Goal: Information Seeking & Learning: Find specific page/section

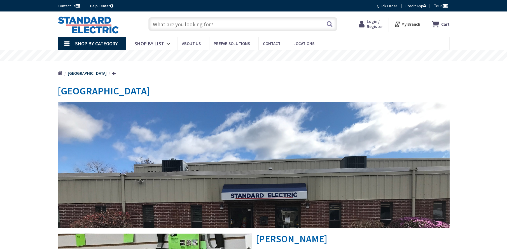
click at [168, 29] on input "text" at bounding box center [242, 24] width 189 height 14
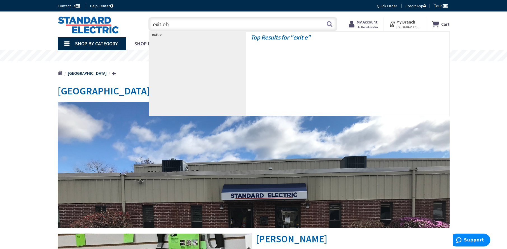
type input "exit eby"
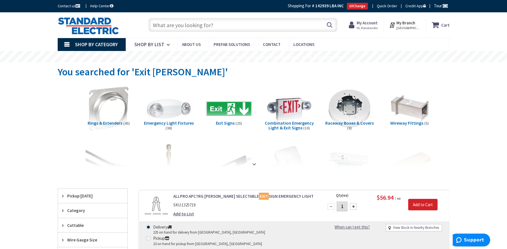
scroll to position [140, 0]
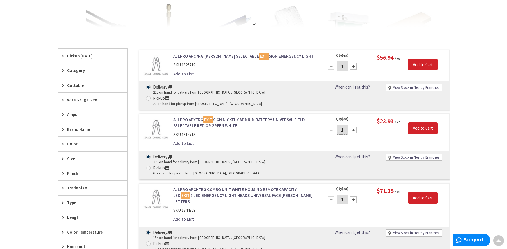
click at [215, 54] on link "ALLPRO APC7RG RED GREEN SELECTABLE EXIT SIGN EMERGENCY LIGHT" at bounding box center [244, 56] width 142 height 6
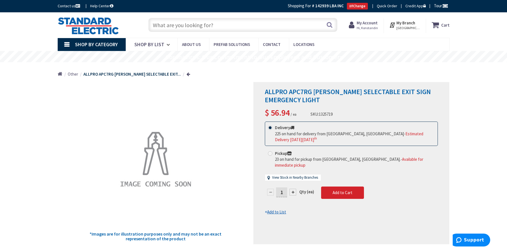
click at [211, 29] on input "text" at bounding box center [242, 25] width 189 height 14
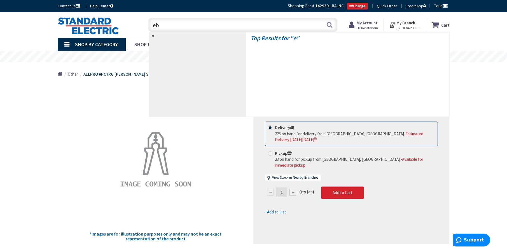
type input "ebu"
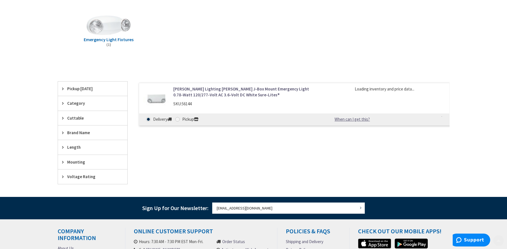
scroll to position [84, 0]
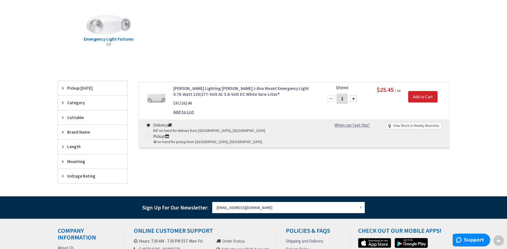
click at [136, 161] on div "Cooper Lighting APEL J-Box Mount Emergency Light 0.78-Watt 120/277-Volt AC 3.6-…" at bounding box center [289, 132] width 322 height 103
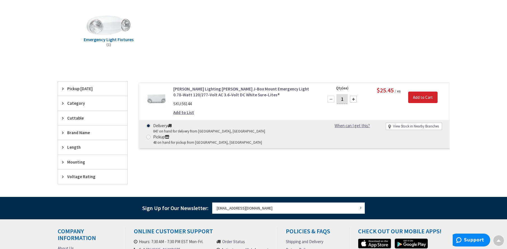
scroll to position [0, 0]
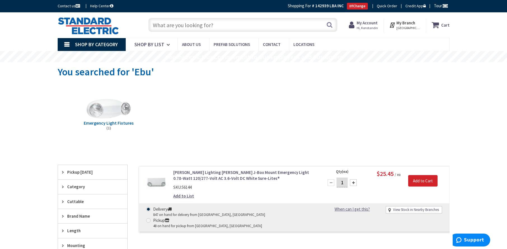
click at [184, 23] on input "text" at bounding box center [242, 25] width 189 height 14
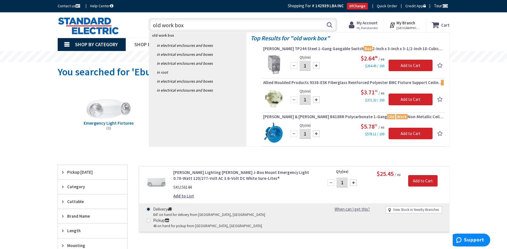
drag, startPoint x: 185, startPoint y: 26, endPoint x: 102, endPoint y: 28, distance: 83.4
click at [102, 28] on div "Toggle Nav old work box old work box Search Cart My Cart Close" at bounding box center [253, 25] width 400 height 19
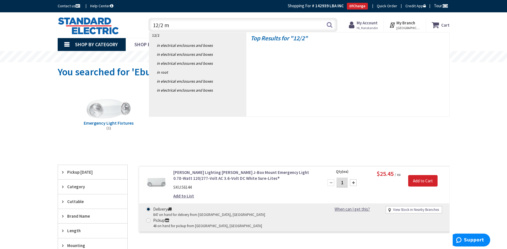
type input "12/2 mc"
